Goal: Task Accomplishment & Management: Manage account settings

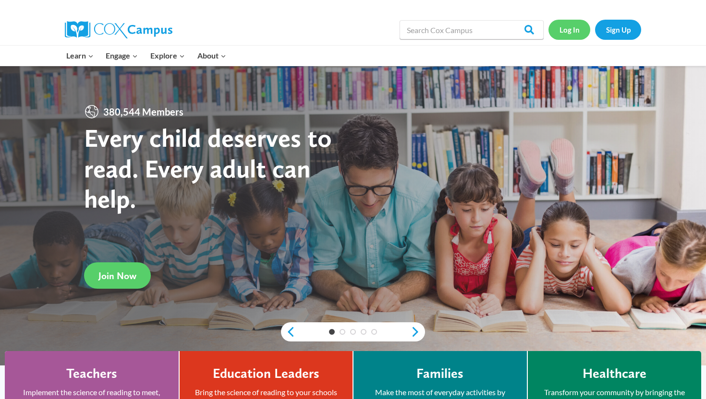
click at [576, 33] on link "Log In" at bounding box center [569, 30] width 42 height 20
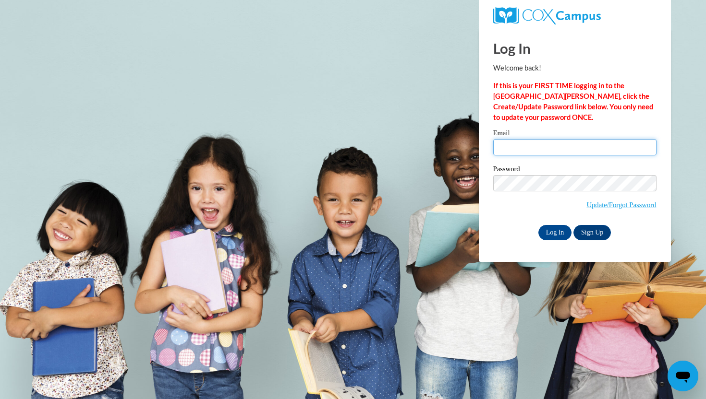
click at [521, 148] on input "Email" at bounding box center [574, 147] width 163 height 16
type input "scass@waukesha.k12.wi.us"
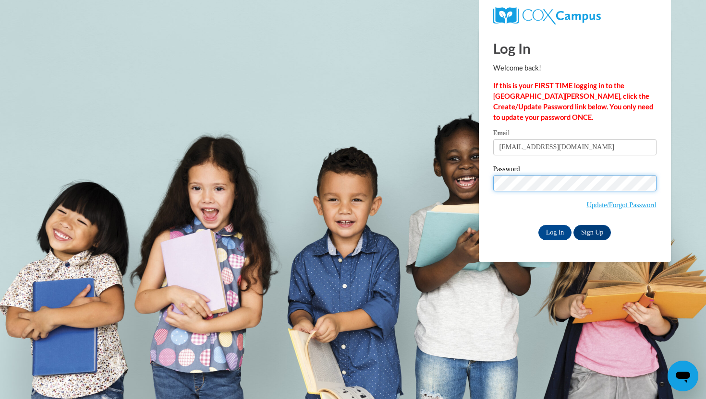
click at [538, 225] on input "Log In" at bounding box center [555, 232] width 34 height 15
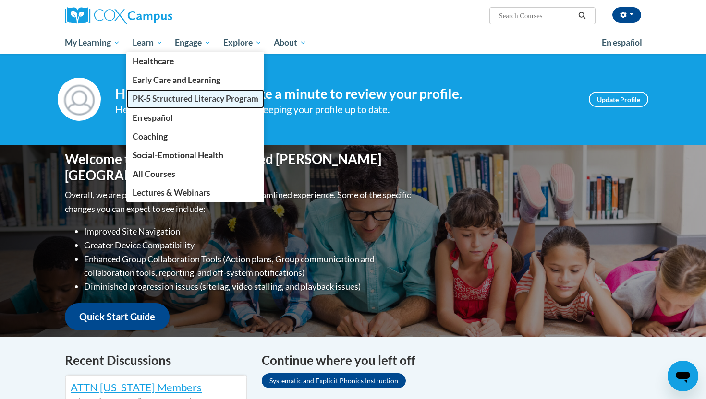
click at [185, 104] on link "PK-5 Structured Literacy Program" at bounding box center [195, 98] width 138 height 19
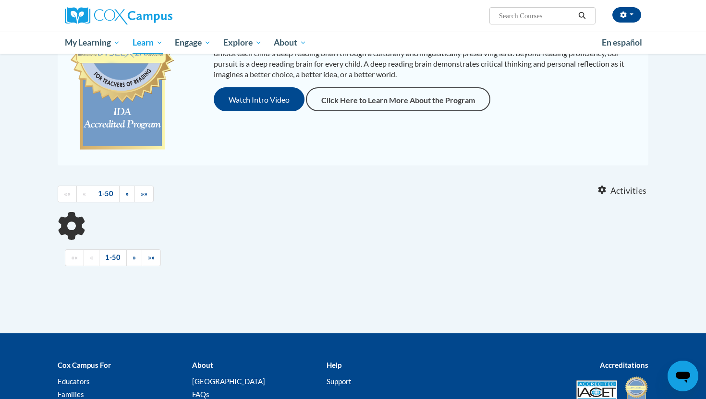
scroll to position [166, 0]
